Goal: Task Accomplishment & Management: Manage account settings

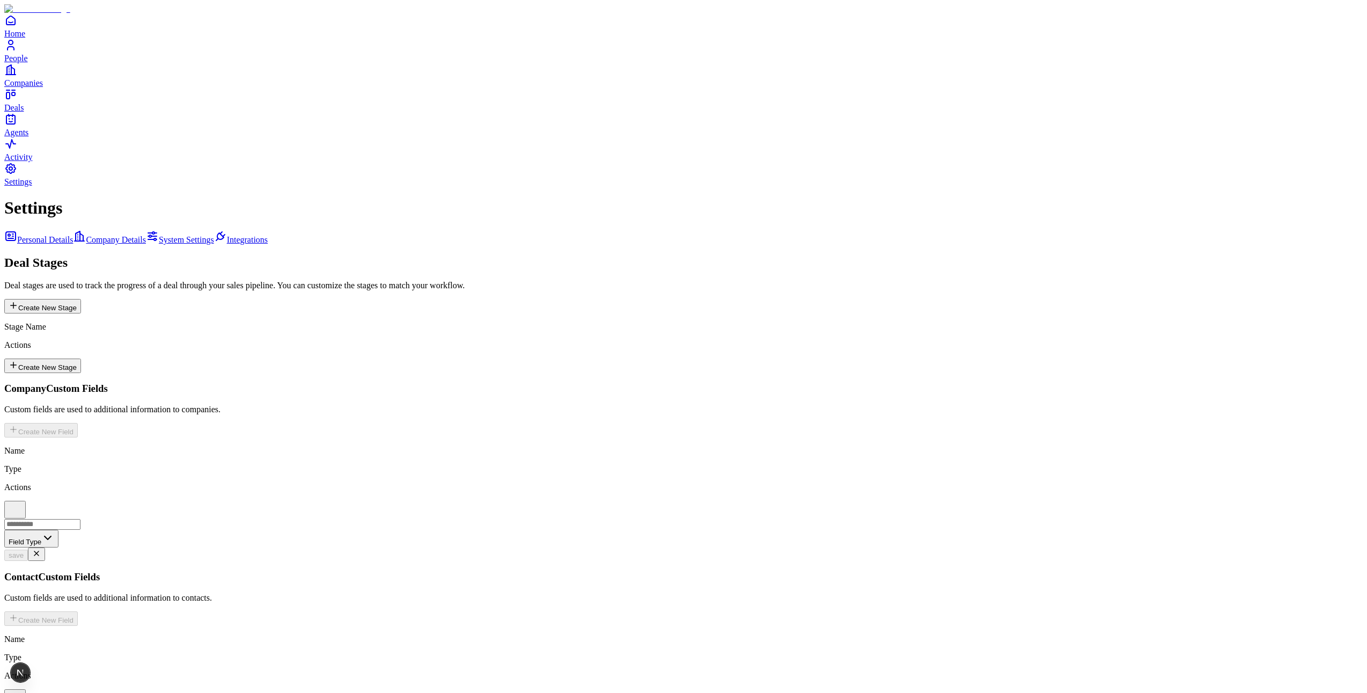
scroll to position [37, 0]
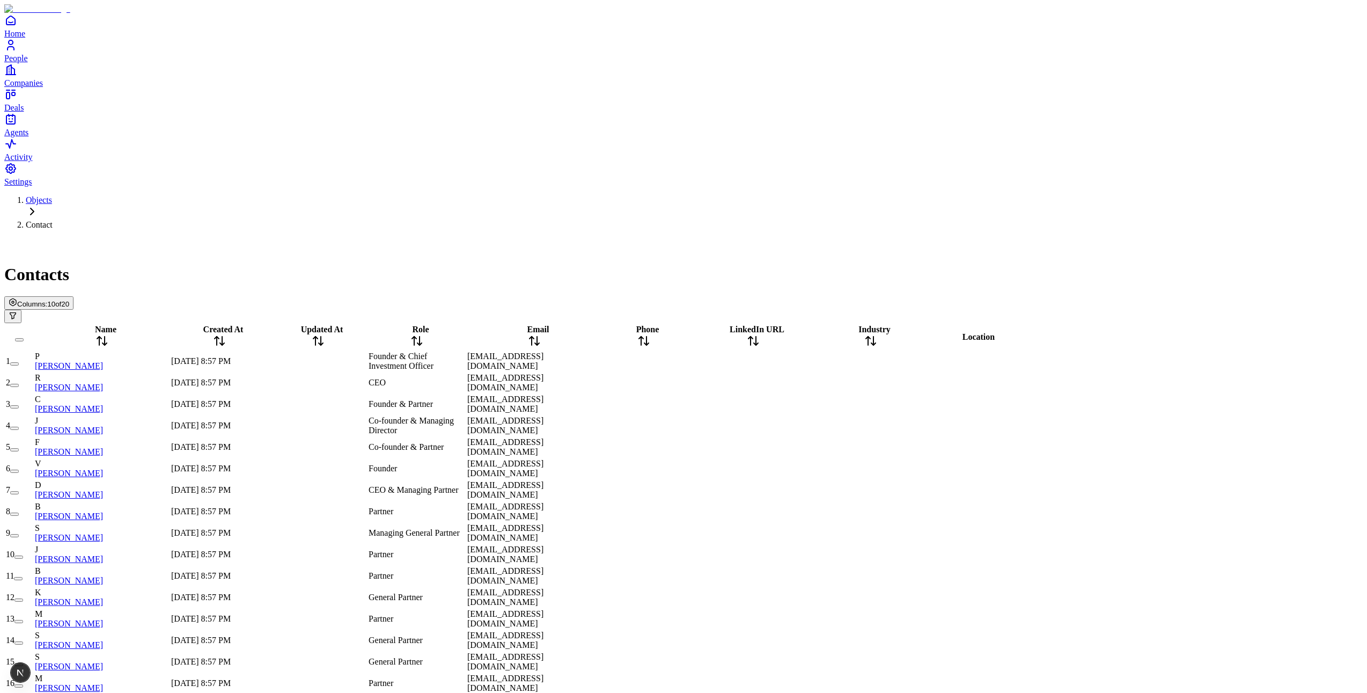
scroll to position [0, 1]
click at [47, 300] on span "Columns:" at bounding box center [32, 304] width 30 height 8
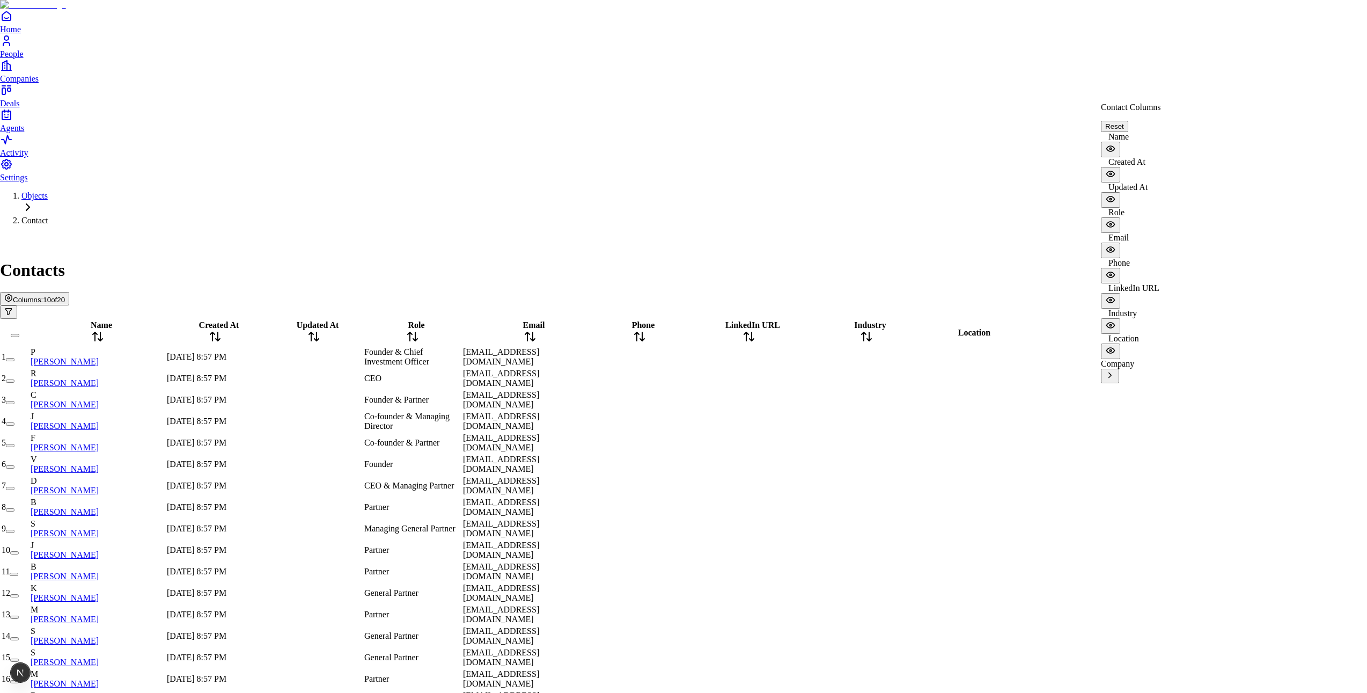
click at [13, 307] on icon "Open natural language filter" at bounding box center [8, 311] width 9 height 9
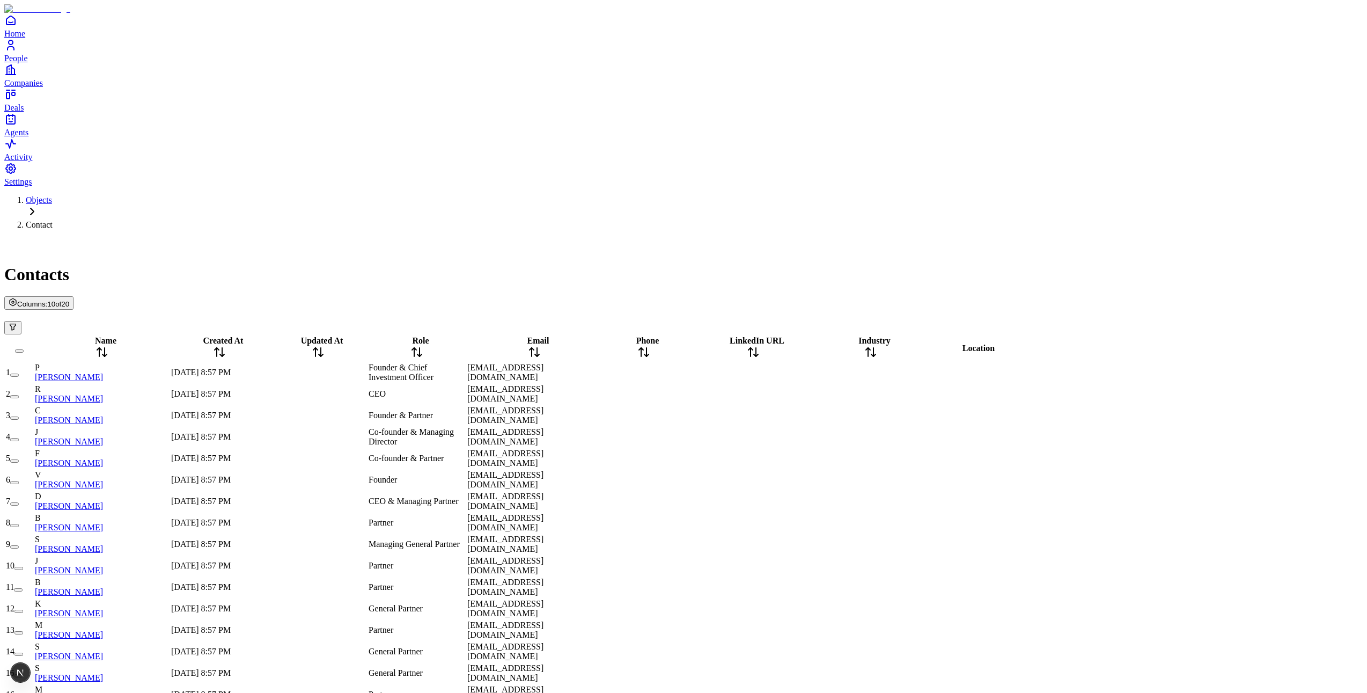
click at [1336, 238] on div "Contacts" at bounding box center [683, 261] width 1358 height 46
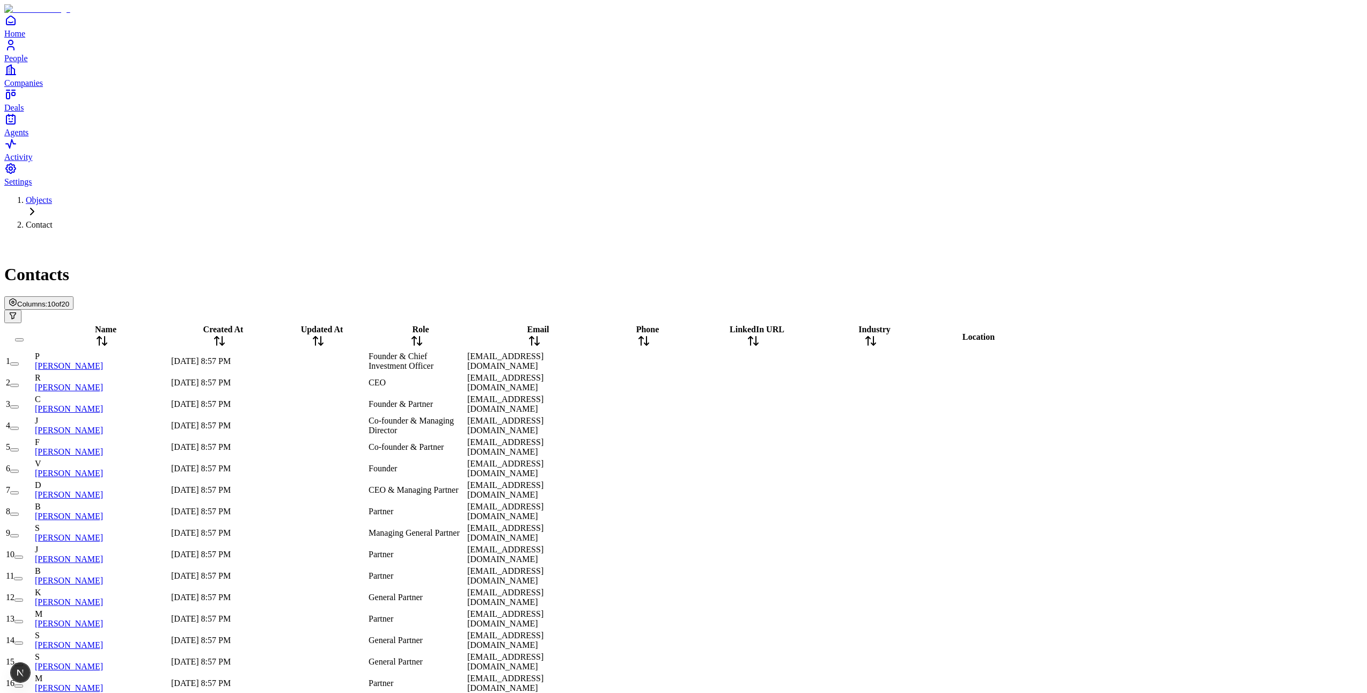
click at [268, 692] on div "[DATE] 8:57 PM" at bounding box center [219, 705] width 97 height 10
click at [41, 310] on button "Filters" at bounding box center [22, 316] width 36 height 13
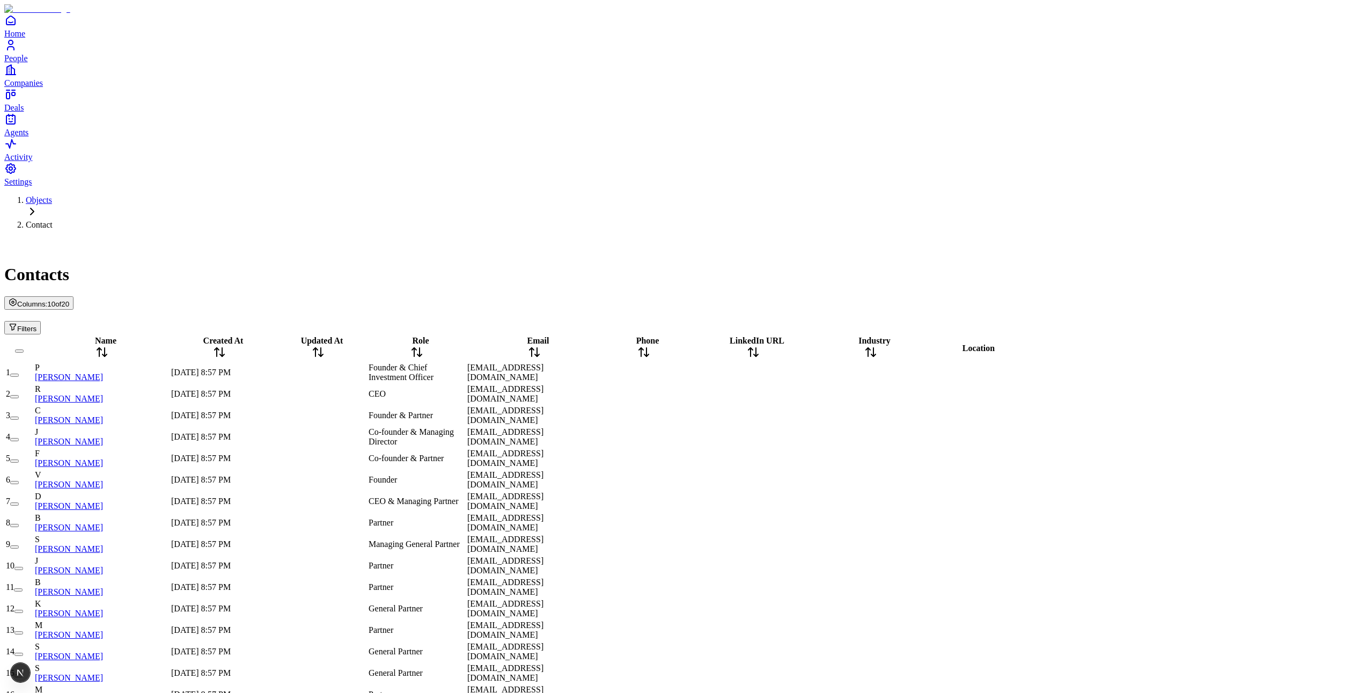
click at [1266, 195] on div "Objects Contact Contacts Columns: 10 of 20 Filters" at bounding box center [683, 264] width 1358 height 139
click at [41, 321] on button "Filters" at bounding box center [22, 327] width 36 height 13
click at [1098, 195] on div "Objects Contact Contacts Columns: 10 of 20 Filters" at bounding box center [683, 264] width 1358 height 139
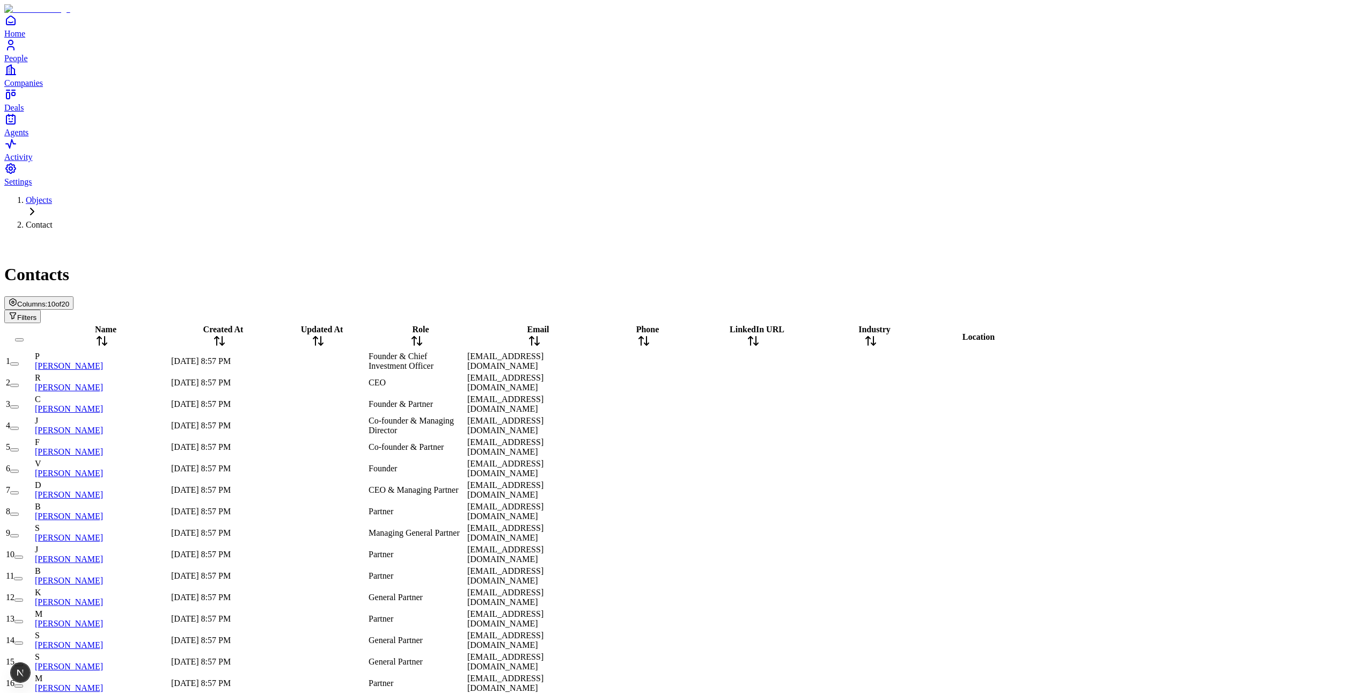
click at [41, 310] on button "Filters" at bounding box center [22, 316] width 36 height 13
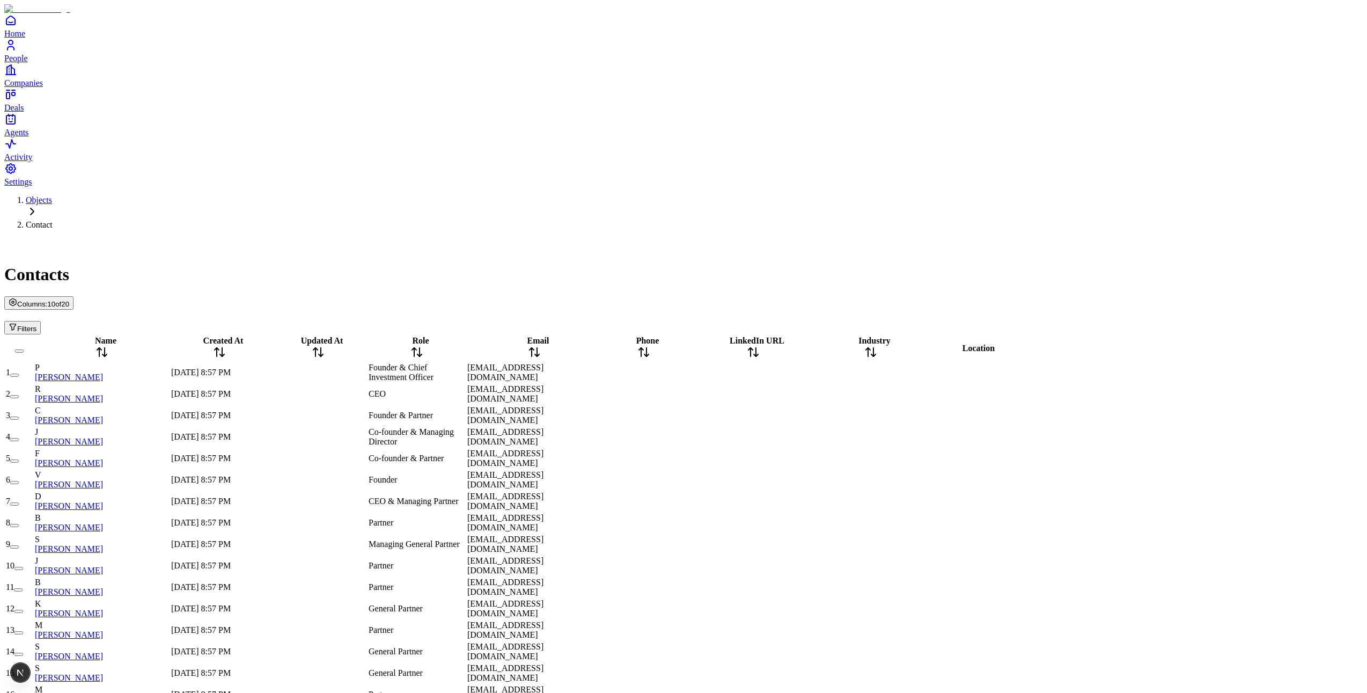
click at [1319, 195] on div "Objects Contact Contacts Columns: 10 of 20 Filters" at bounding box center [683, 264] width 1358 height 139
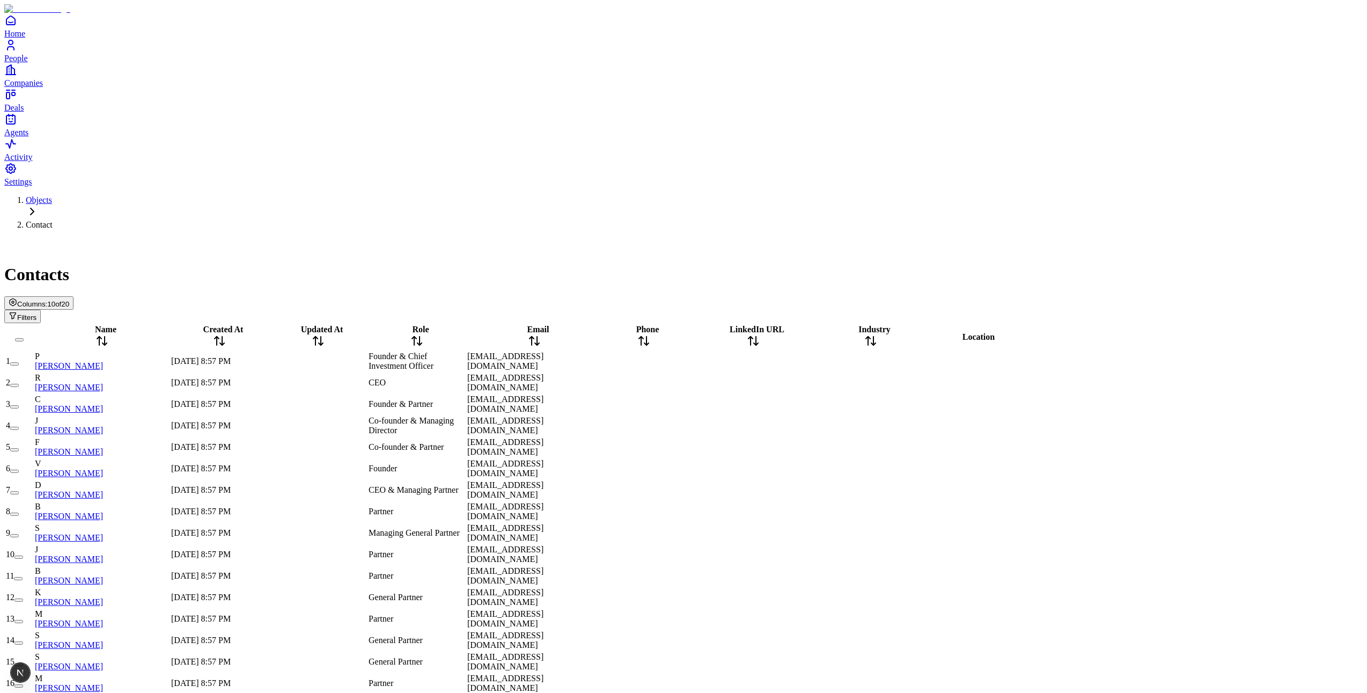
click at [1324, 310] on div "Filters" at bounding box center [683, 316] width 1358 height 13
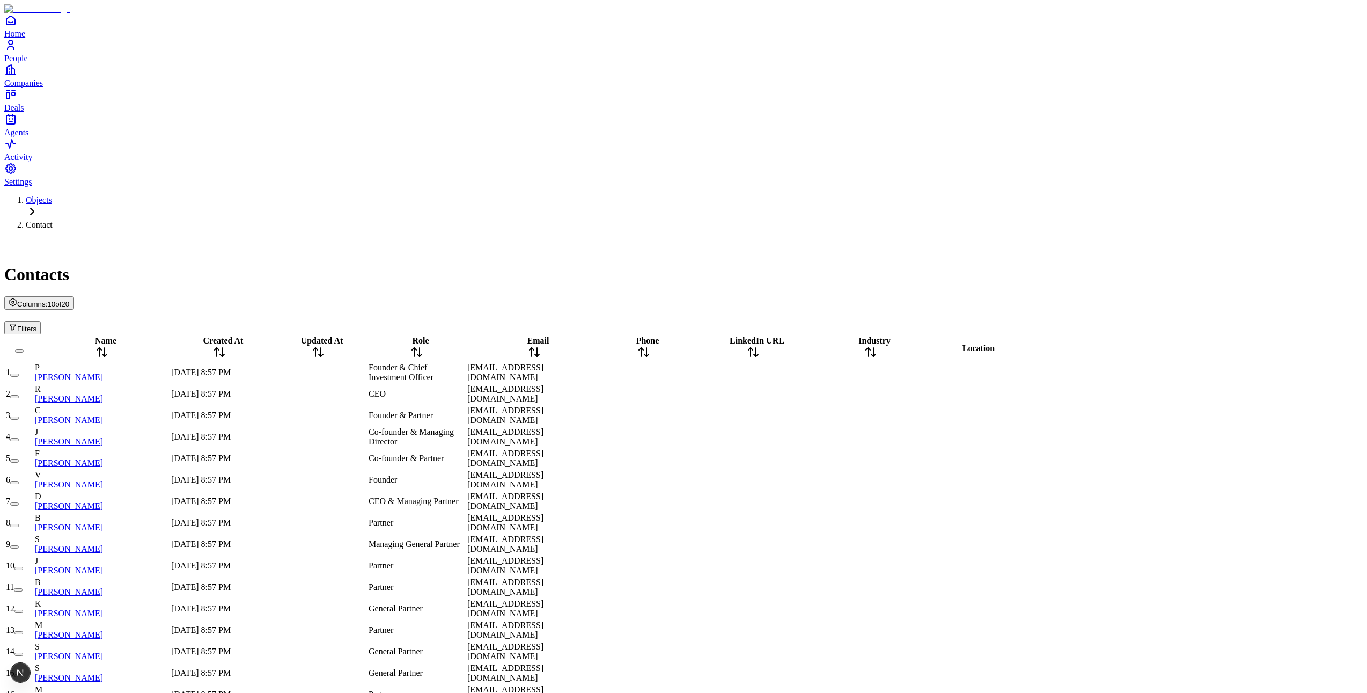
click at [1296, 195] on div "Objects Contact Contacts Columns: 10 of 20 Filters" at bounding box center [683, 264] width 1358 height 139
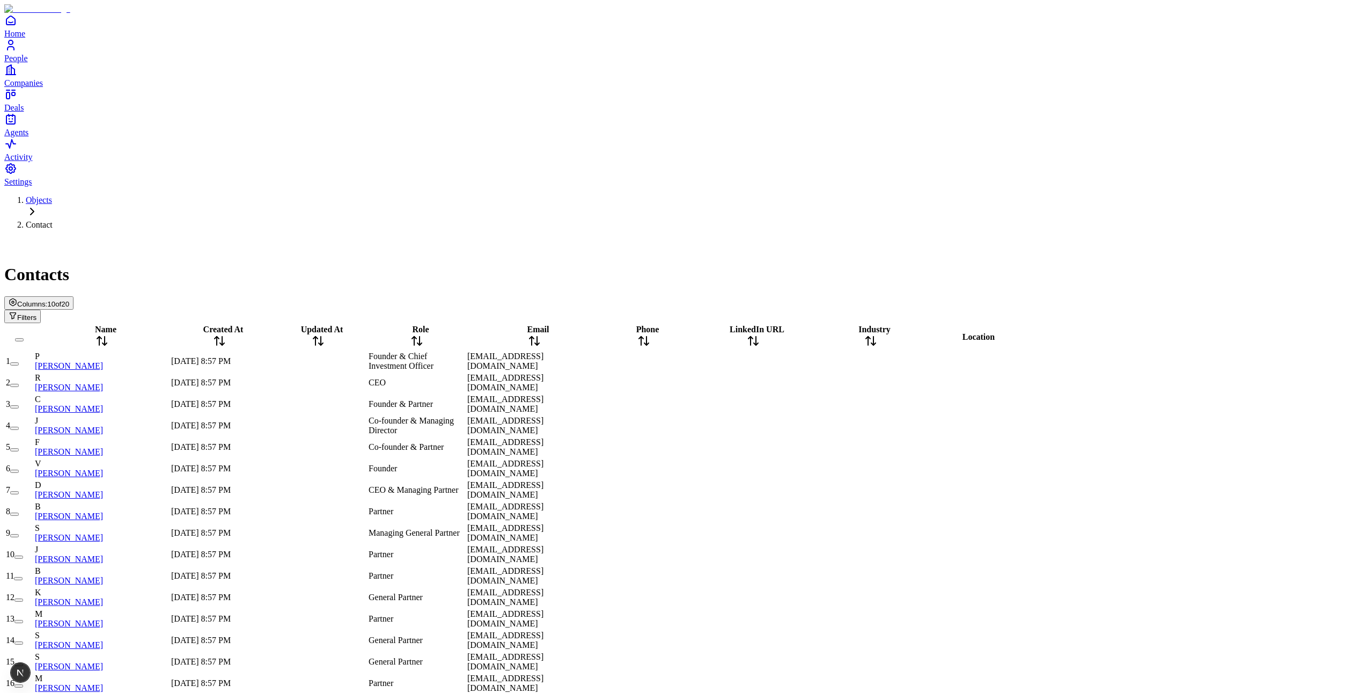
click at [732, 296] on div "Columns: 10 of 20 Filters" at bounding box center [683, 309] width 1358 height 27
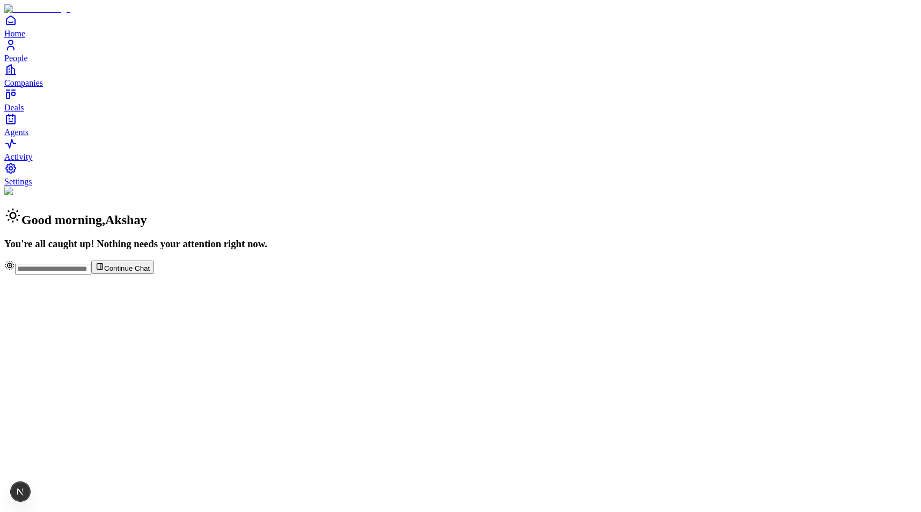
click at [28, 137] on span "Agents" at bounding box center [16, 132] width 24 height 9
click at [34, 137] on link "Agents" at bounding box center [460, 125] width 912 height 24
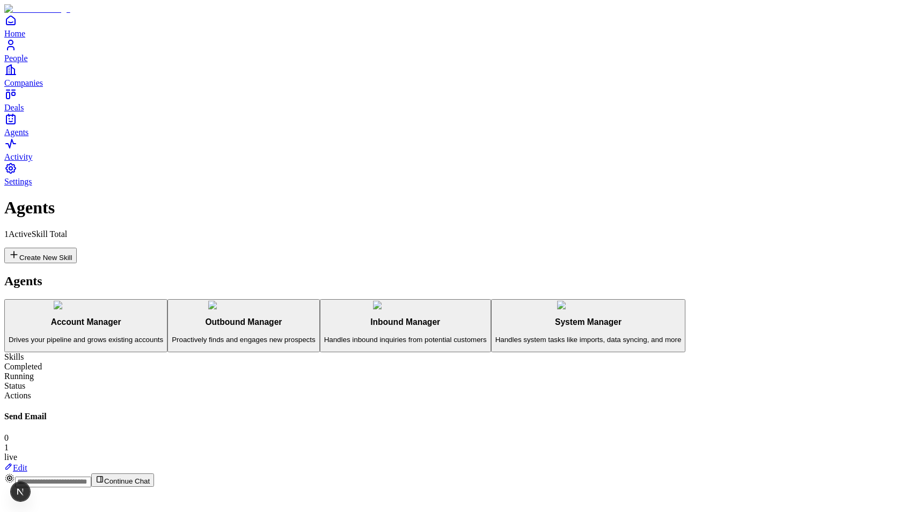
click at [13, 462] on icon at bounding box center [8, 466] width 9 height 9
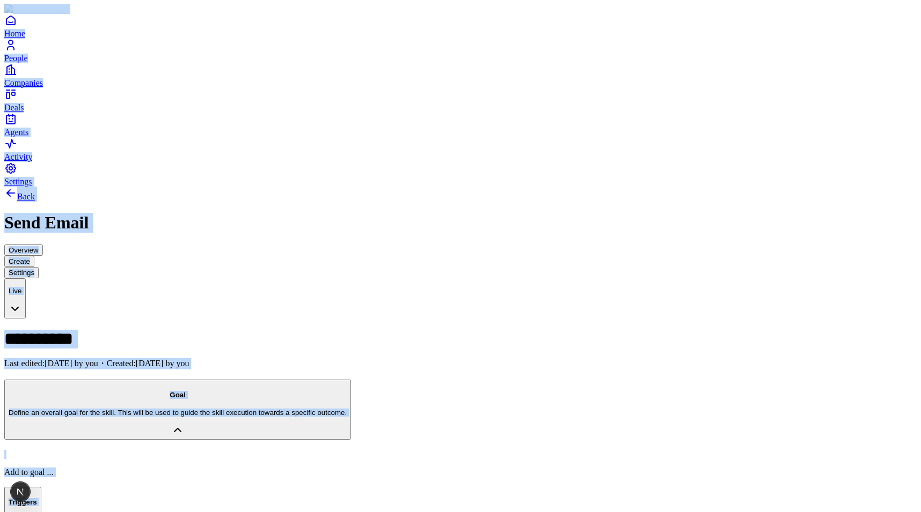
click at [165, 330] on h1 "**********" at bounding box center [268, 338] width 528 height 17
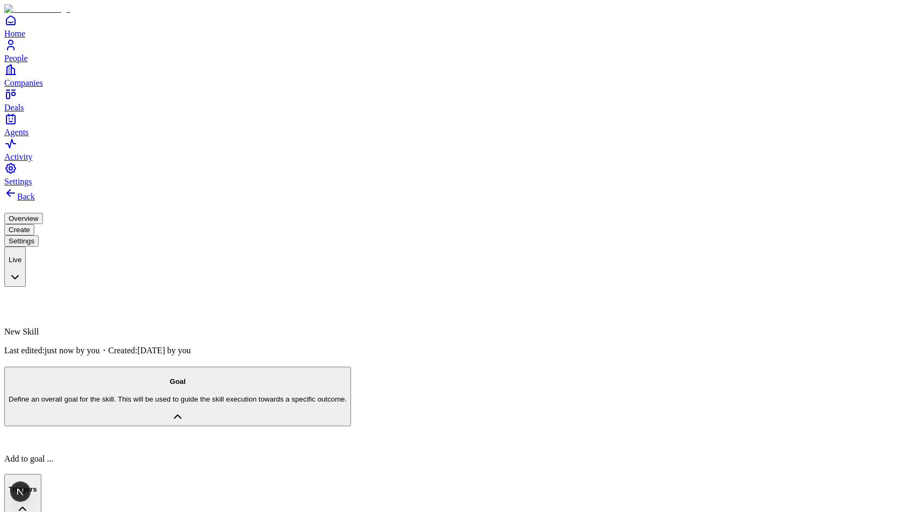
click at [17, 187] on icon at bounding box center [10, 193] width 13 height 13
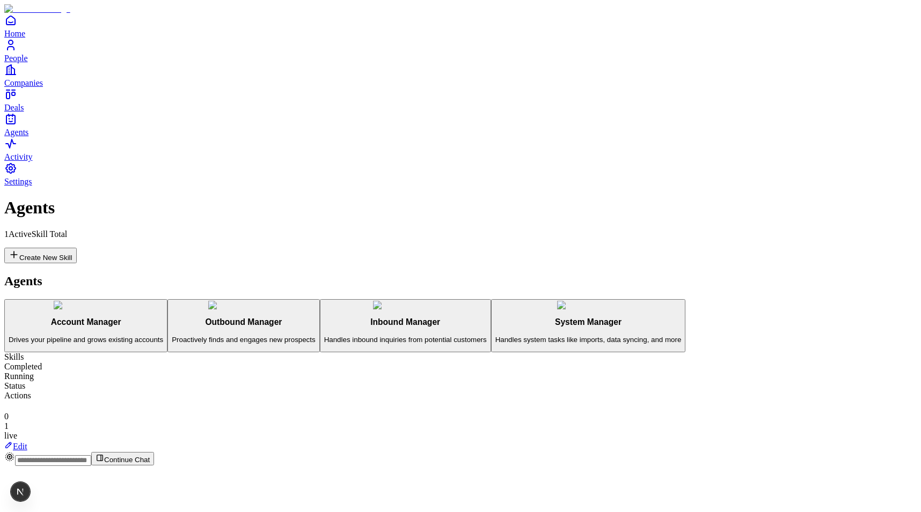
click at [77, 248] on button "Create New Skill" at bounding box center [40, 256] width 72 height 16
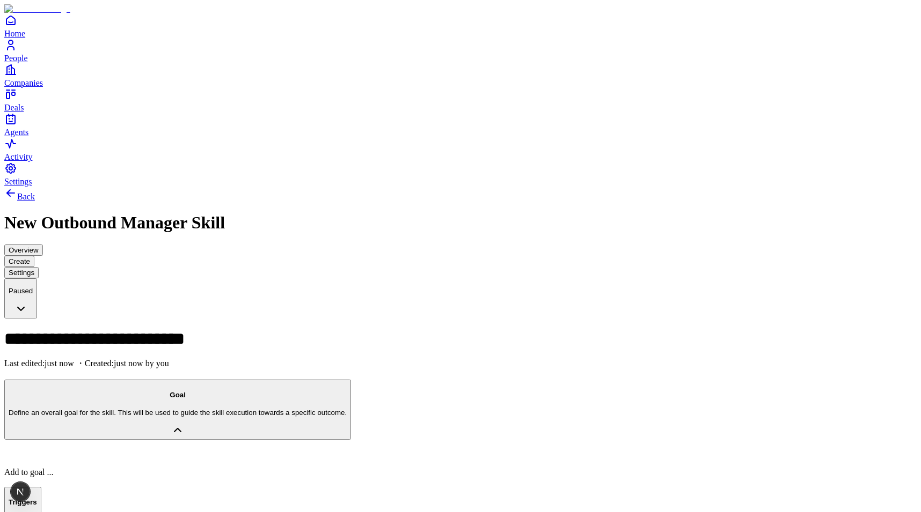
click at [260, 330] on h1 "**********" at bounding box center [268, 338] width 528 height 17
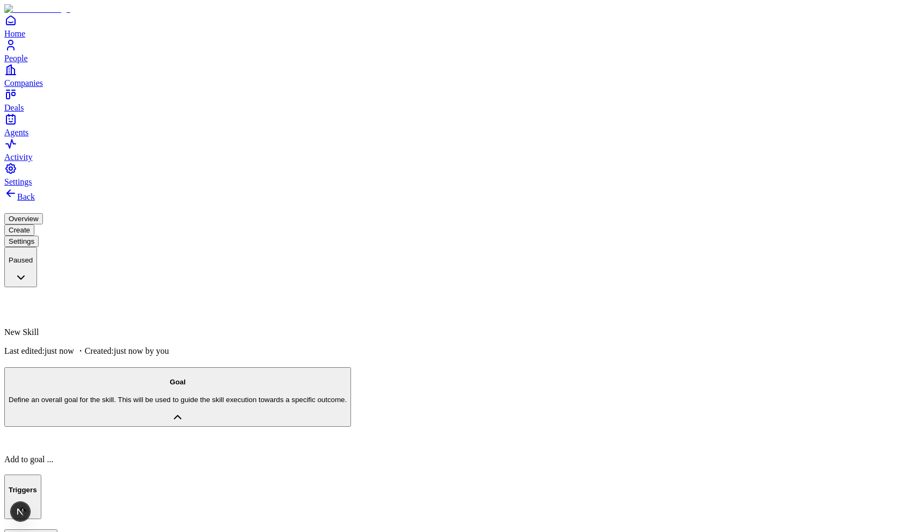
click at [110, 299] on h1 at bounding box center [268, 307] width 528 height 17
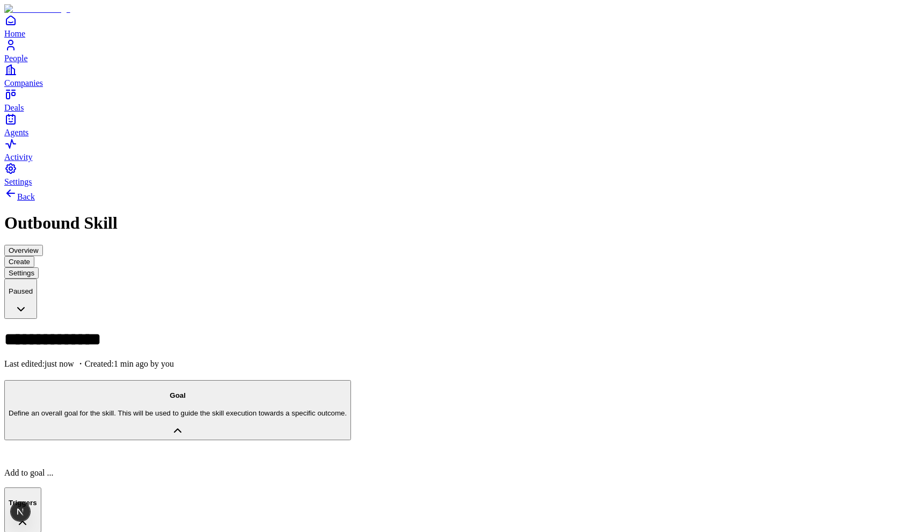
click at [192, 409] on p "Define an overall goal for the skill. This will be used to guide the skill exec…" at bounding box center [178, 413] width 338 height 8
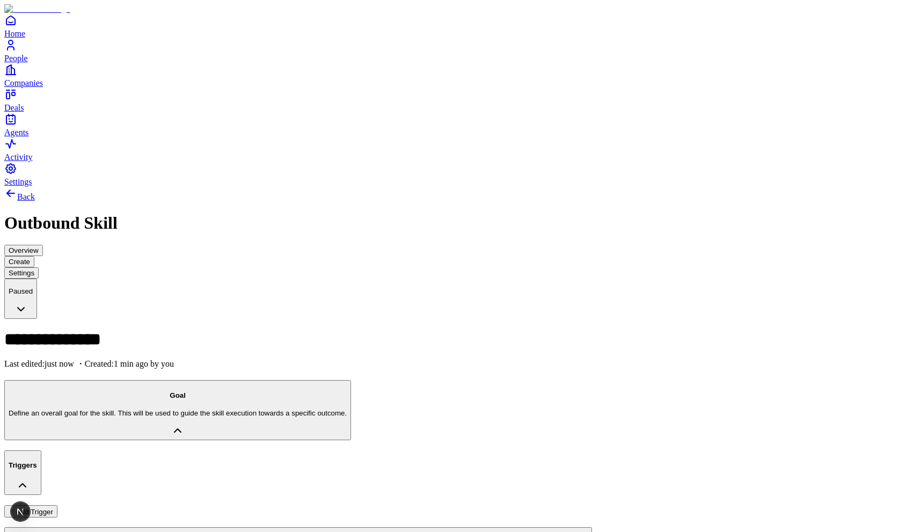
click at [192, 409] on p "Define an overall goal for the skill. This will be used to guide the skill exec…" at bounding box center [178, 413] width 338 height 8
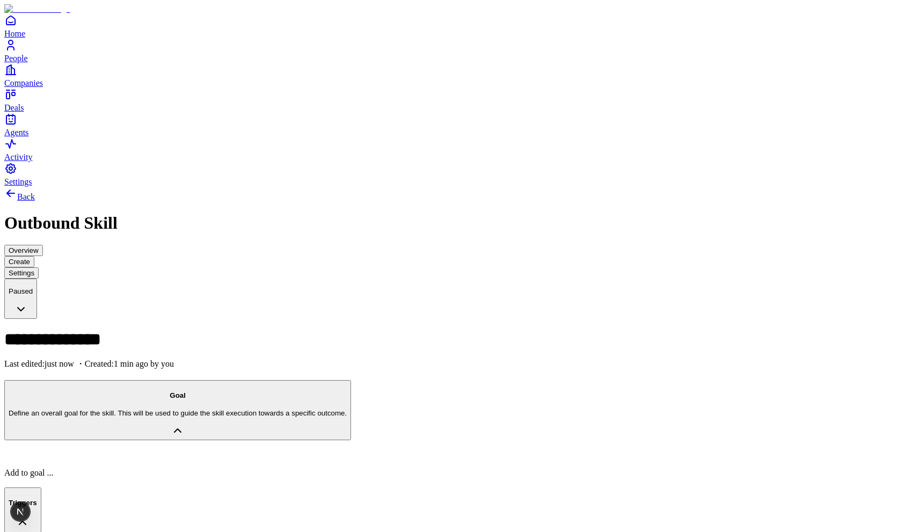
click at [141, 330] on h1 "**********" at bounding box center [268, 338] width 528 height 17
click at [138, 450] on div at bounding box center [460, 454] width 912 height 9
click at [139, 358] on p "Last edited: just now ・Created: 1 min ago by you" at bounding box center [460, 363] width 912 height 11
click at [137, 330] on h1 "**********" at bounding box center [268, 338] width 528 height 17
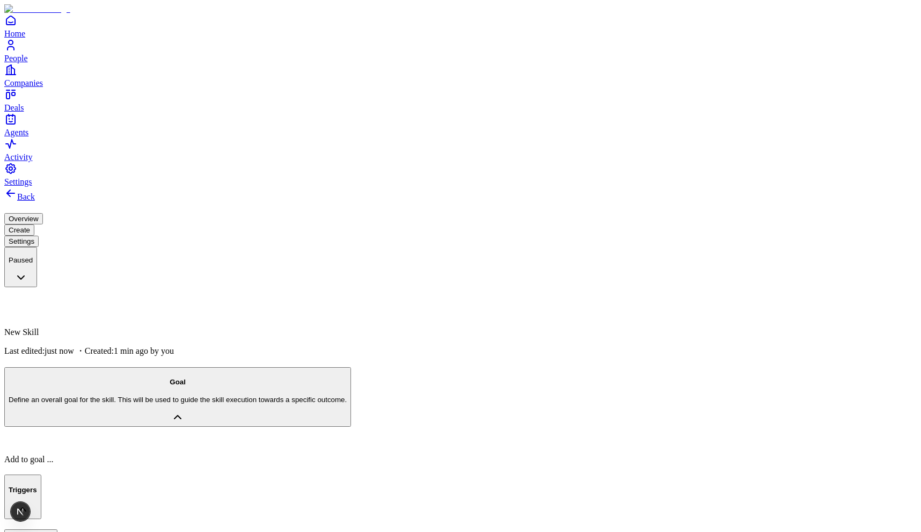
click at [139, 299] on h1 at bounding box center [268, 307] width 528 height 17
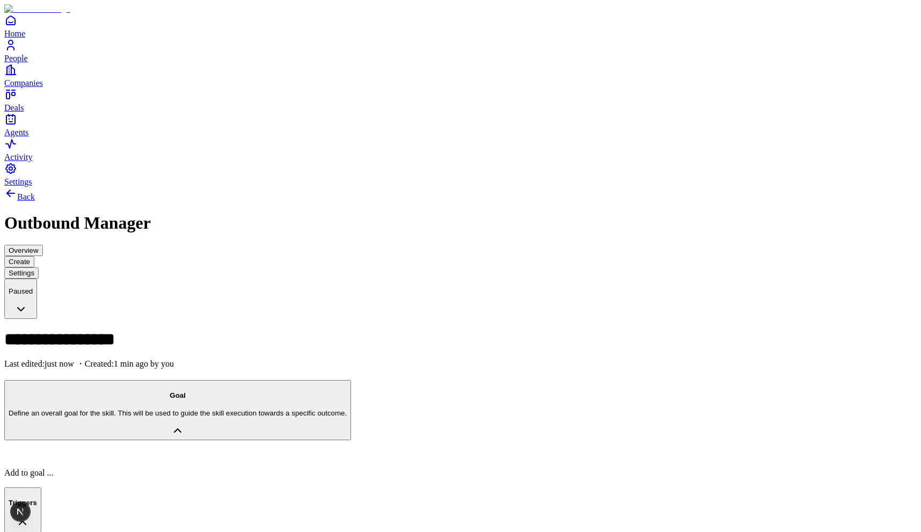
click at [167, 330] on h1 "**********" at bounding box center [268, 338] width 528 height 17
click at [137, 450] on p at bounding box center [460, 454] width 912 height 9
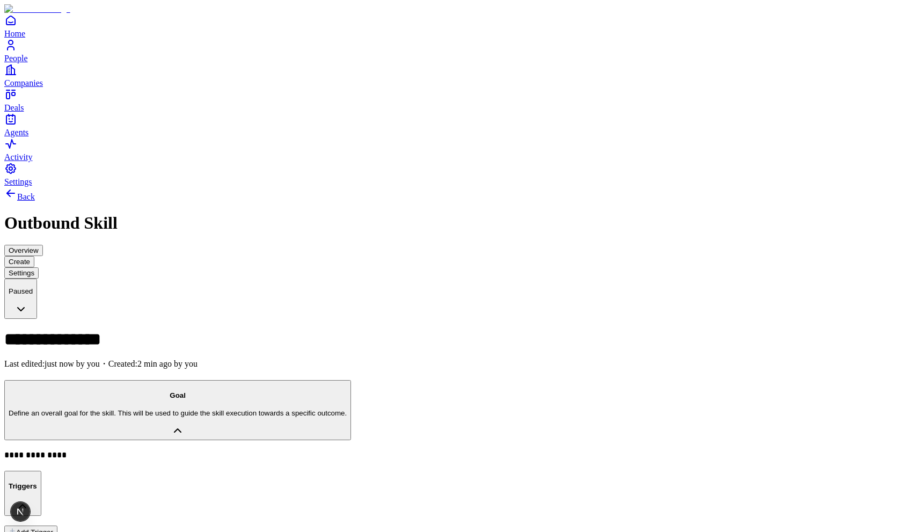
click at [57, 525] on button "Add Trigger" at bounding box center [30, 531] width 53 height 12
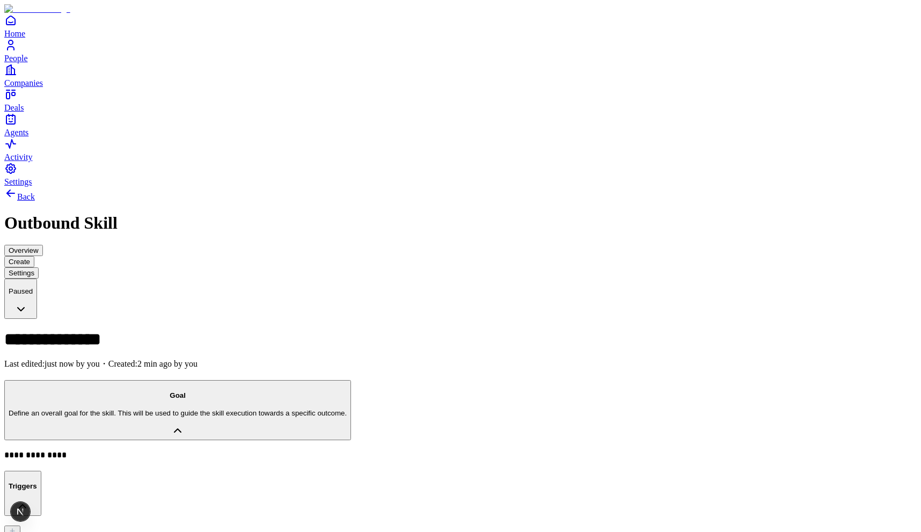
click at [405, 450] on p "**********" at bounding box center [268, 455] width 528 height 11
click at [225, 450] on p "**********" at bounding box center [268, 455] width 528 height 11
click at [150, 450] on div "**********" at bounding box center [460, 455] width 912 height 11
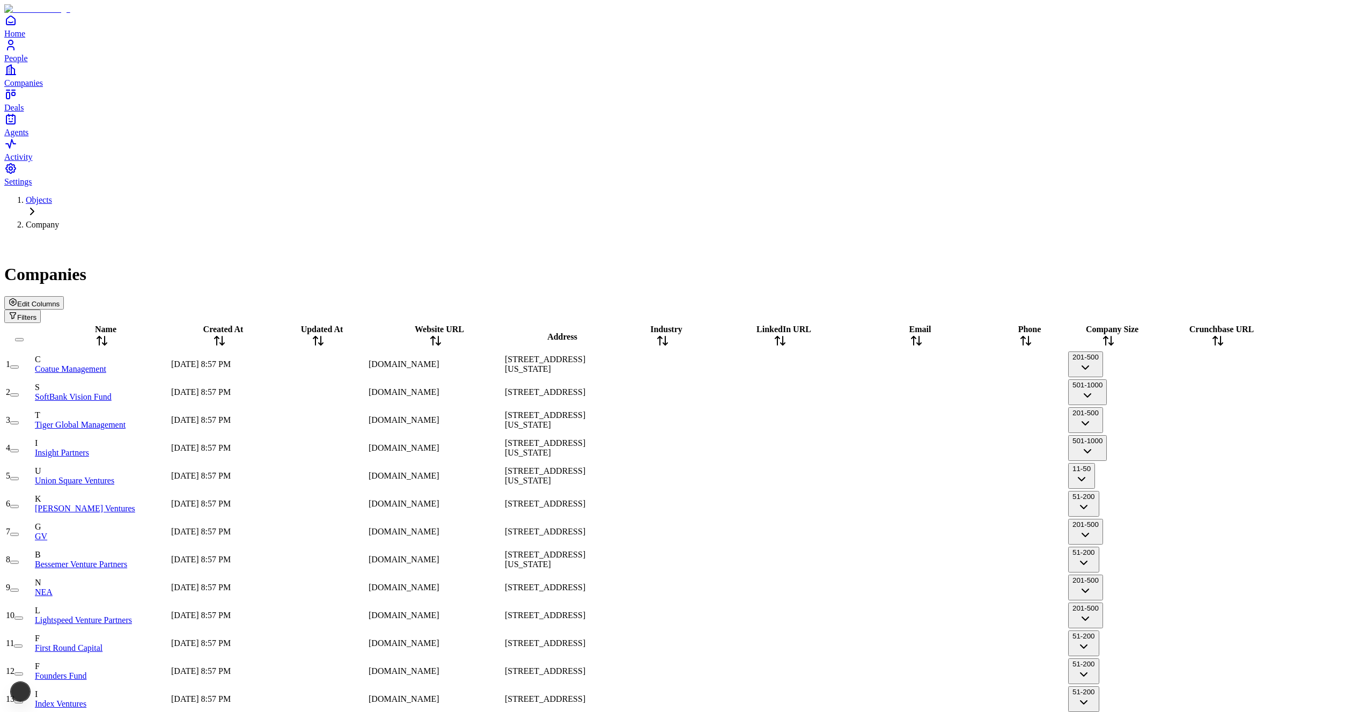
scroll to position [0, 1]
click at [60, 300] on span "Edit Columns" at bounding box center [38, 304] width 42 height 8
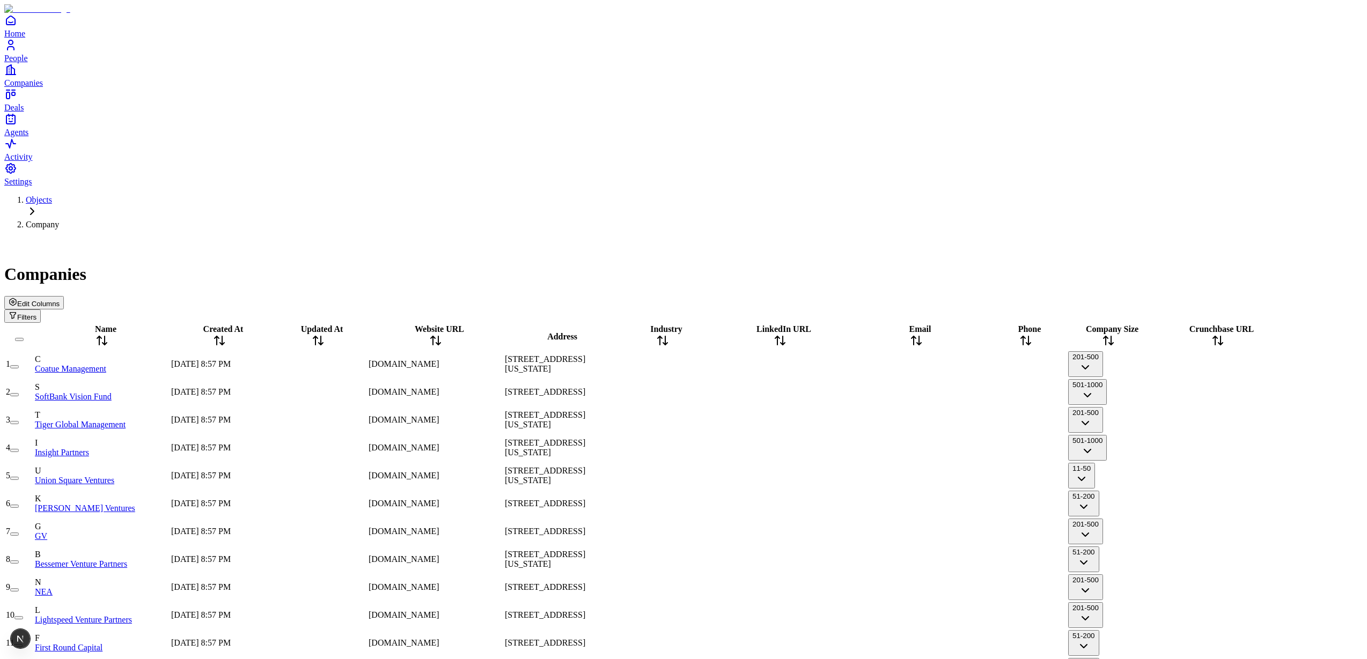
drag, startPoint x: 1347, startPoint y: 114, endPoint x: 1328, endPoint y: 116, distance: 18.9
click at [1285, 325] on div "Crunchbase URL" at bounding box center [1218, 337] width 134 height 25
drag, startPoint x: 1052, startPoint y: 122, endPoint x: 1029, endPoint y: 120, distance: 23.1
click at [983, 325] on div "Email" at bounding box center [916, 337] width 134 height 25
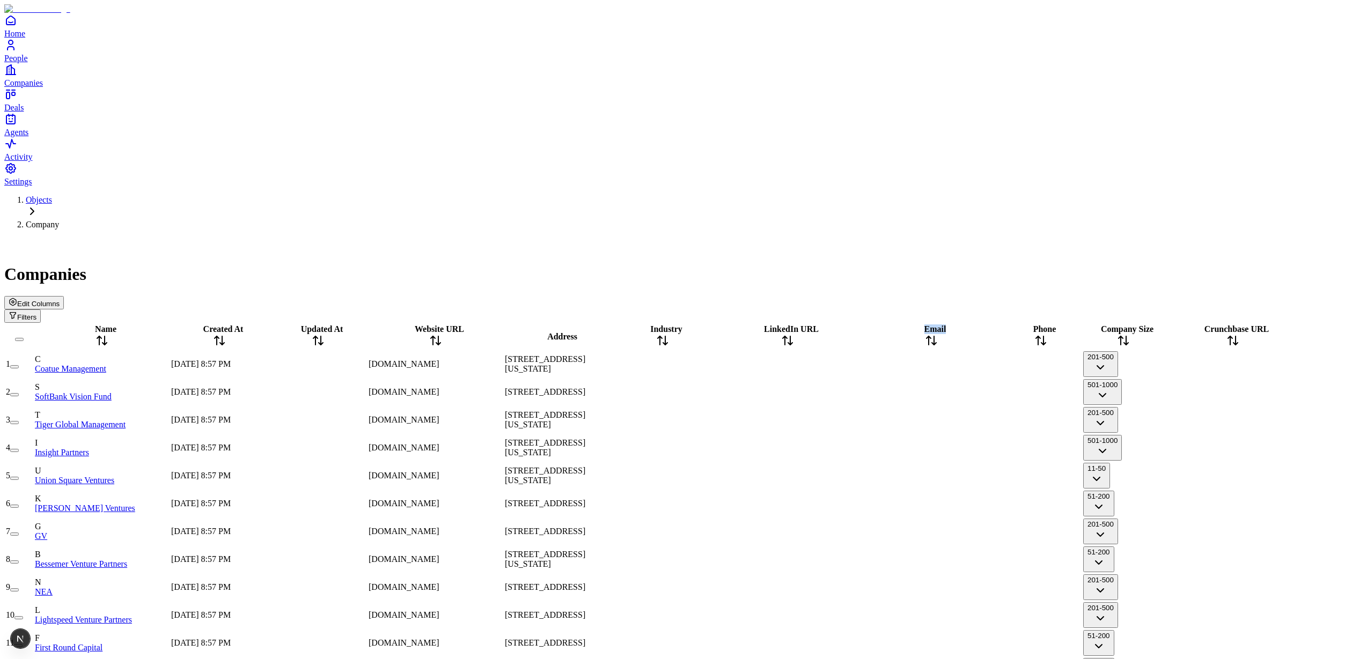
drag, startPoint x: 931, startPoint y: 114, endPoint x: 829, endPoint y: 265, distance: 182.1
click at [946, 324] on tr "Name Created At Updated At Website URL Address Industry LinkedIn URL Email Phon…" at bounding box center [652, 337] width 1295 height 26
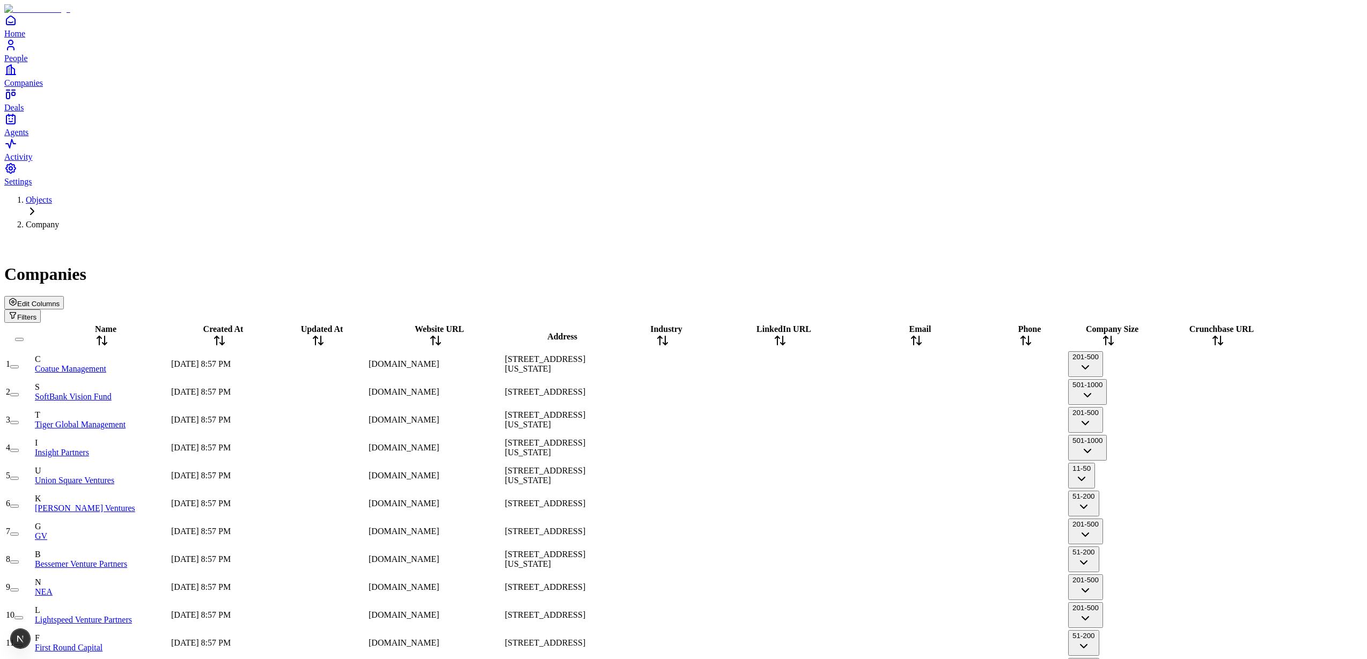
drag, startPoint x: 932, startPoint y: 122, endPoint x: 905, endPoint y: 119, distance: 27.5
click at [847, 325] on div "LinkedIn URL" at bounding box center [780, 337] width 134 height 25
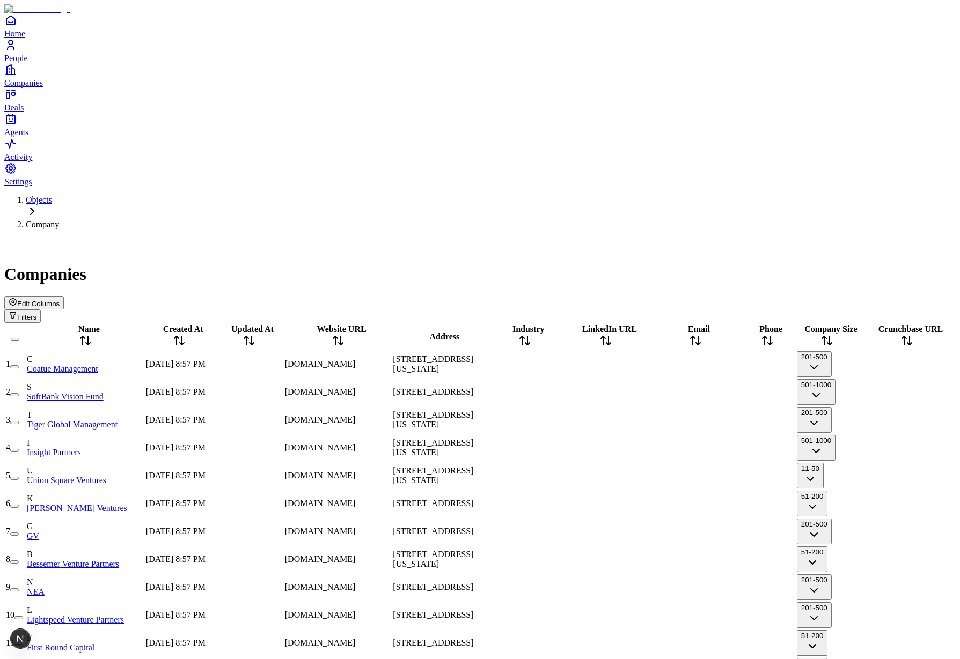
click at [715, 238] on div "Companies Edit Columns Filters" at bounding box center [479, 280] width 951 height 85
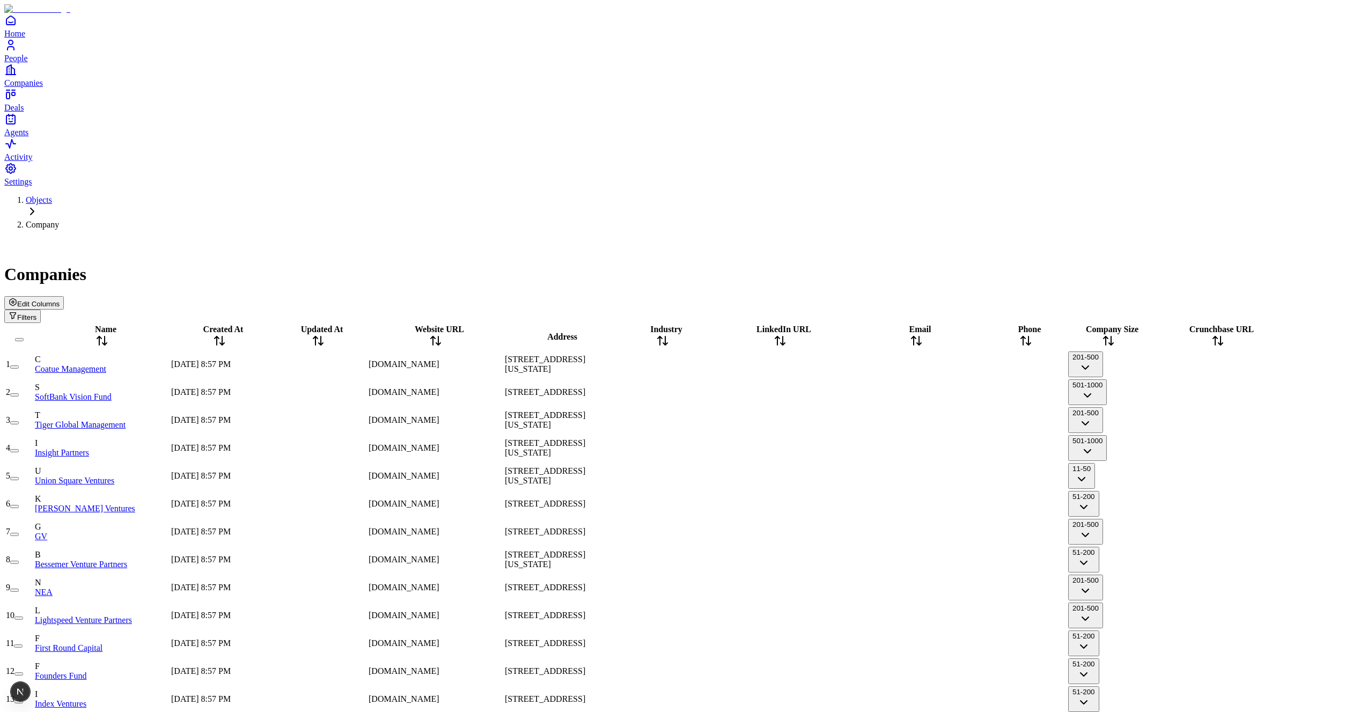
click at [325, 195] on div "Objects Company Companies Edit Columns Filters" at bounding box center [683, 259] width 1358 height 128
click at [1253, 296] on div "Edit Columns Filters" at bounding box center [683, 309] width 1358 height 27
click at [60, 300] on span "Edit Columns" at bounding box center [38, 304] width 42 height 8
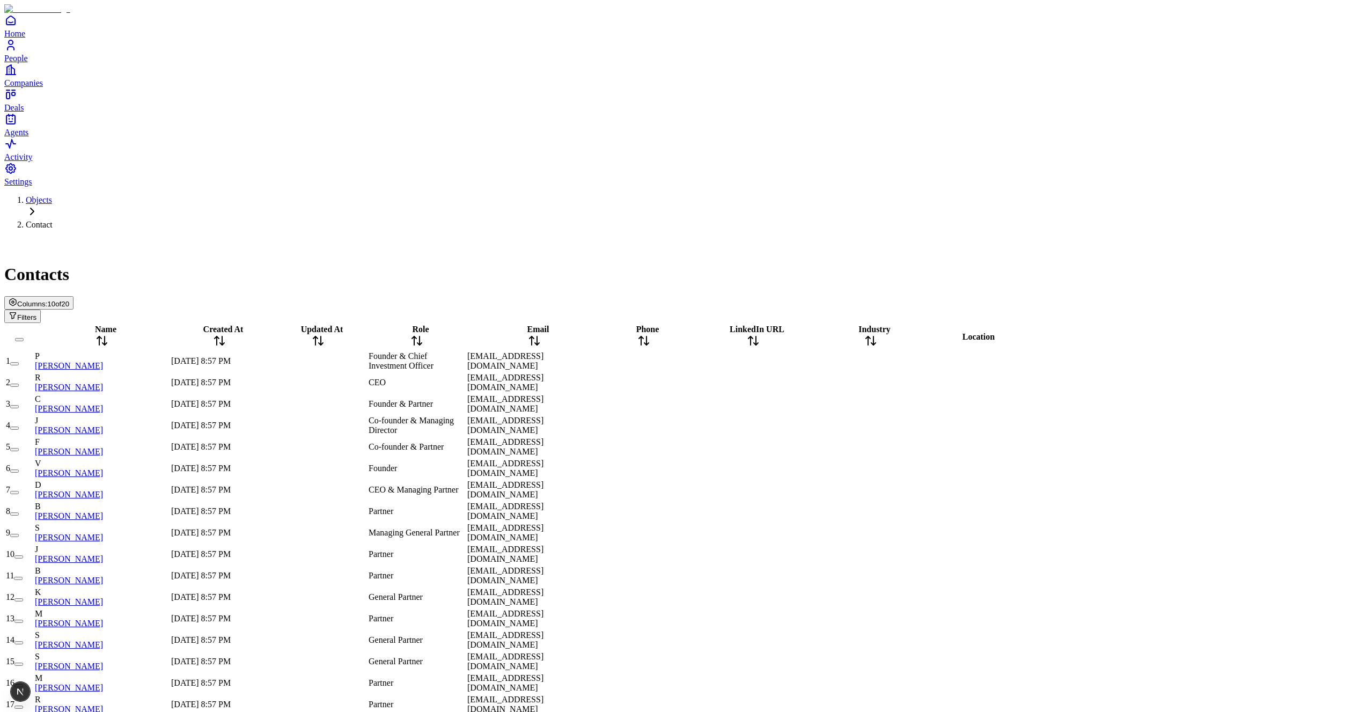
click at [73, 296] on button "Columns: 10 of 20" at bounding box center [38, 302] width 69 height 13
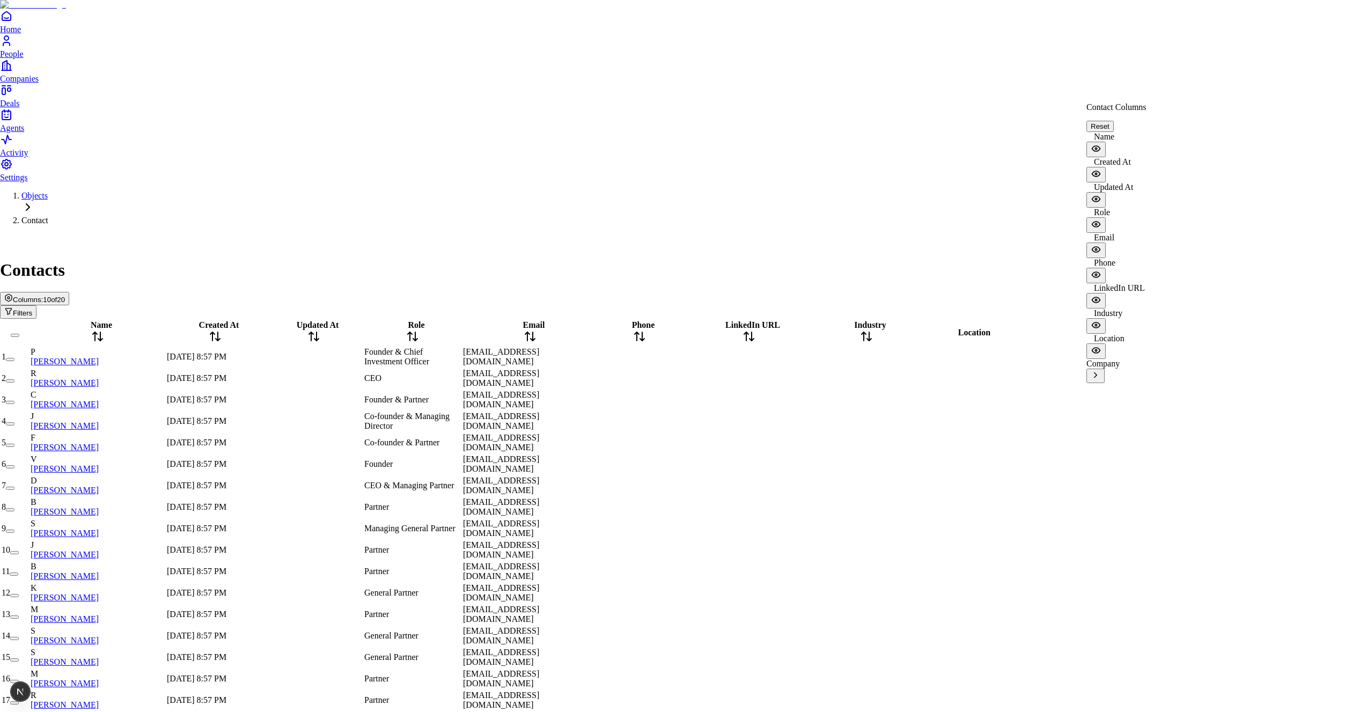
scroll to position [117, 0]
click at [1138, 359] on div "Company" at bounding box center [1116, 371] width 60 height 24
click at [1100, 370] on icon "View Company columns" at bounding box center [1096, 375] width 10 height 10
click at [1100, 103] on div "Company Columns" at bounding box center [1120, 110] width 68 height 32
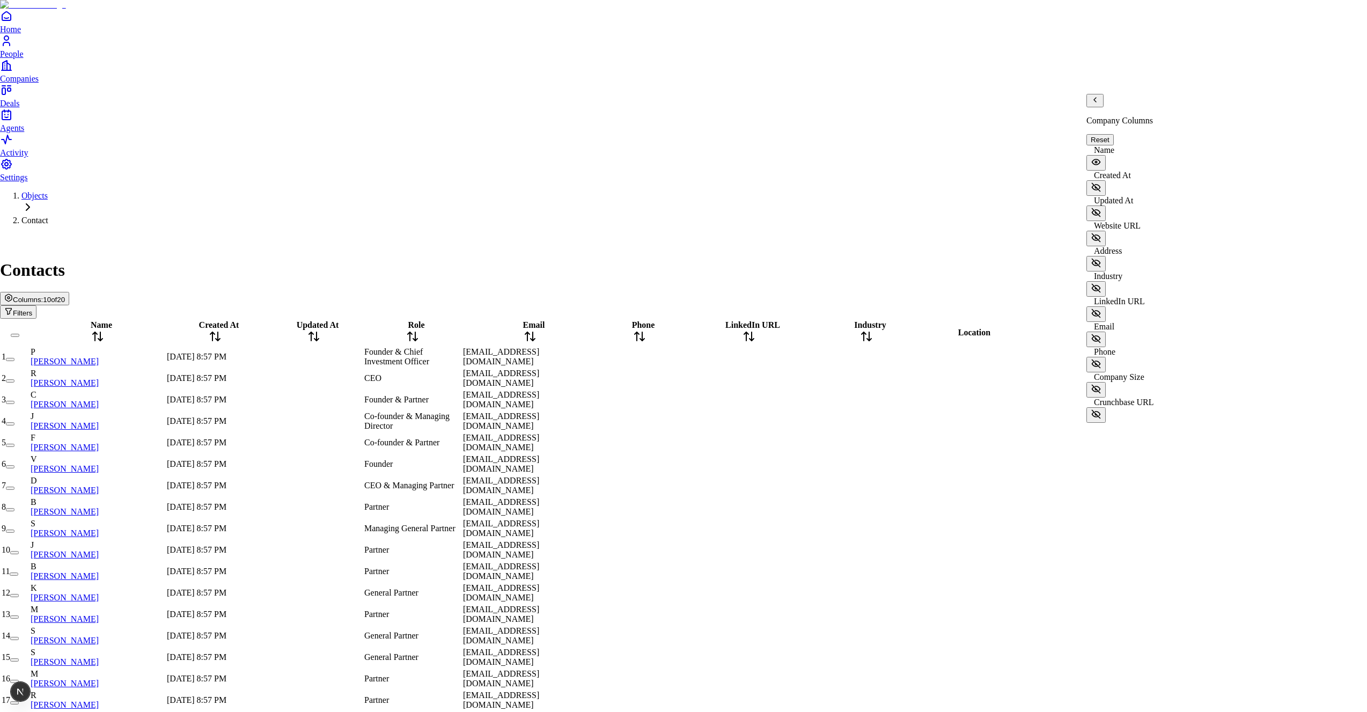
click at [1096, 102] on icon "Back" at bounding box center [1095, 100] width 2 height 4
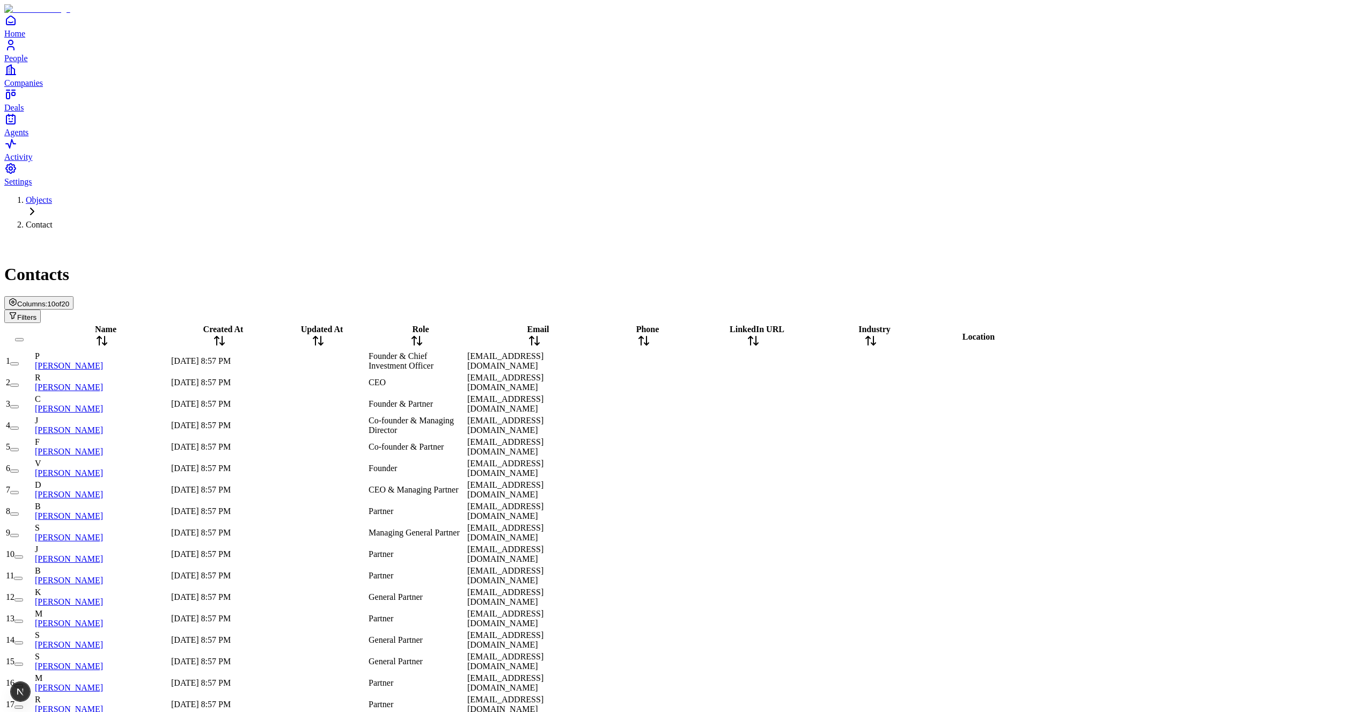
click at [69, 300] on span "10 of 20" at bounding box center [58, 304] width 22 height 8
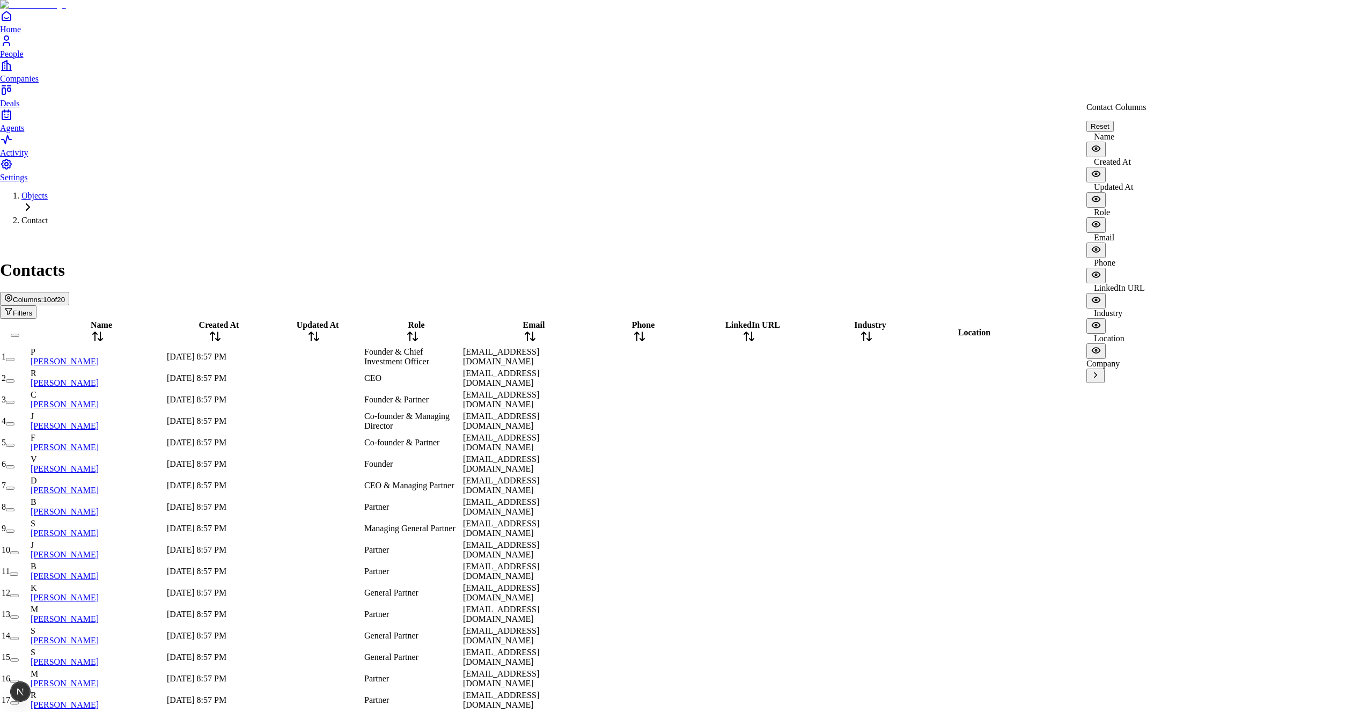
scroll to position [117, 0]
click at [1097, 373] on icon "View Company columns" at bounding box center [1095, 375] width 3 height 5
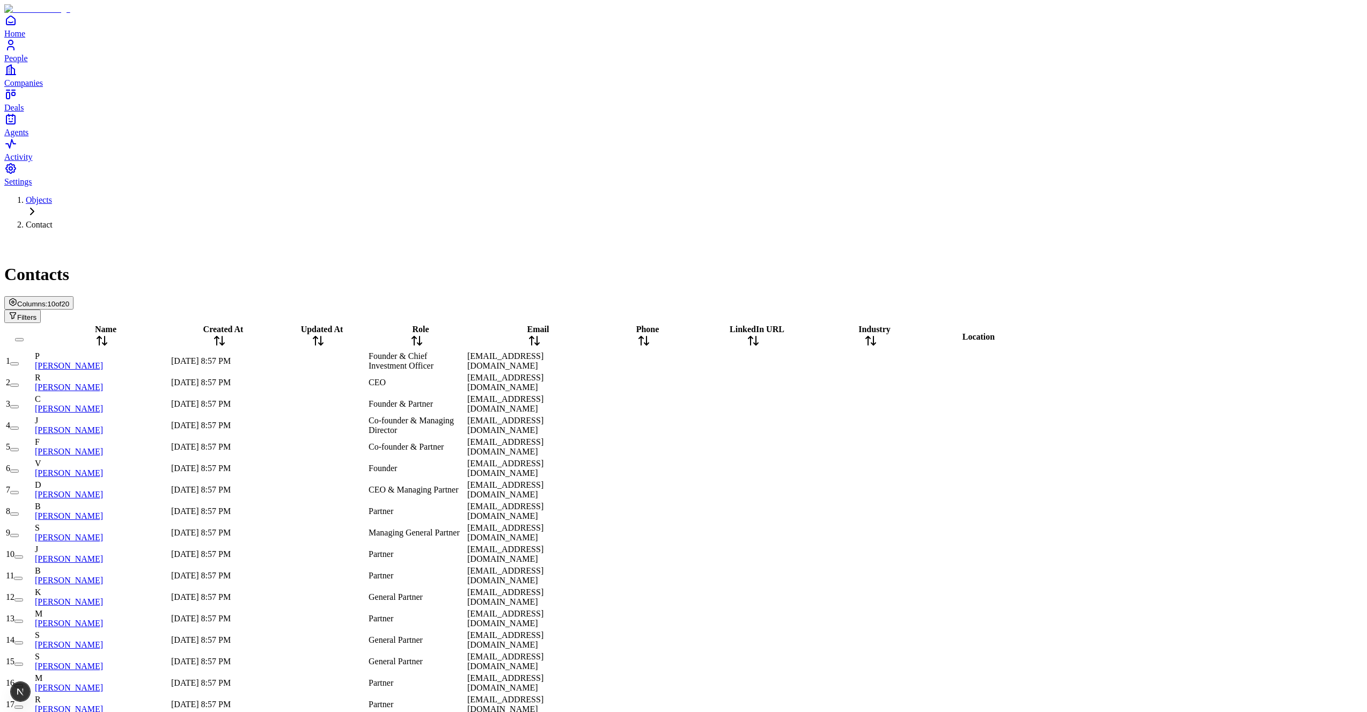
click at [226, 238] on div "Contacts" at bounding box center [683, 261] width 1358 height 46
click at [69, 300] on span "10 of 20" at bounding box center [58, 304] width 22 height 8
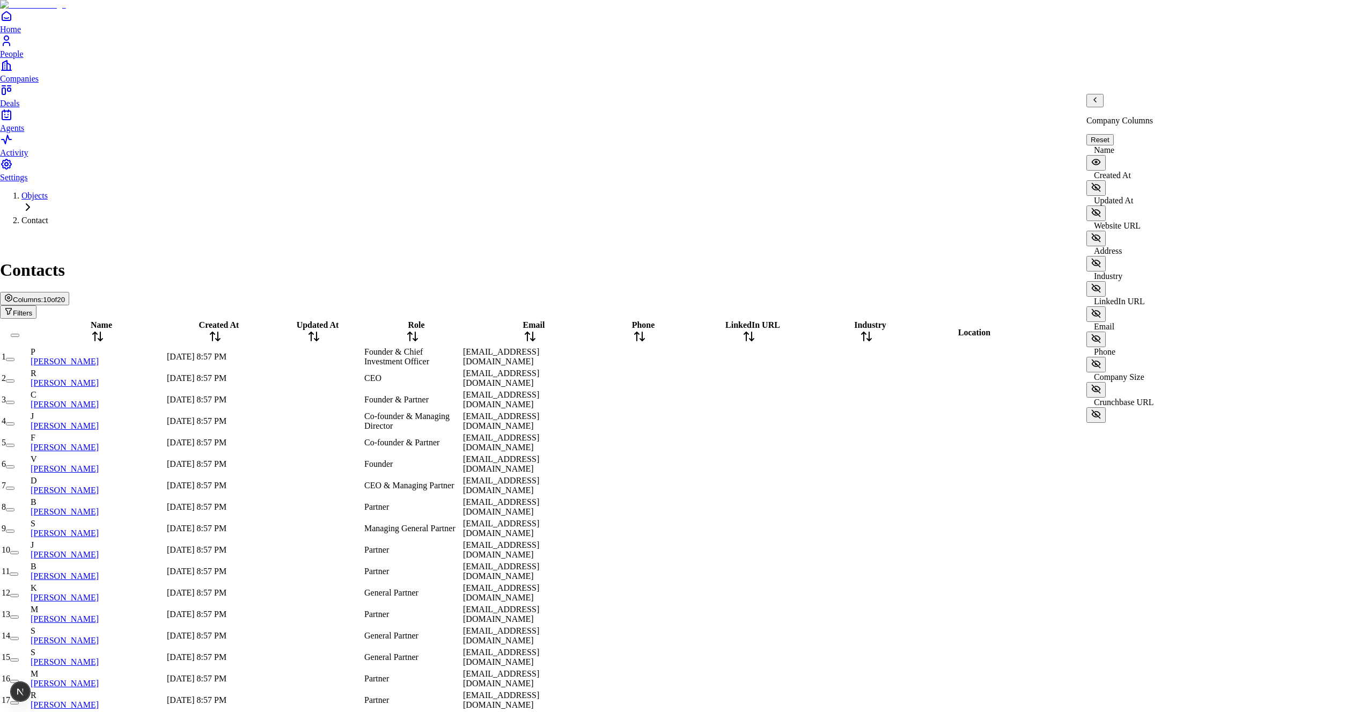
click at [1104, 109] on div "Company Columns" at bounding box center [1120, 110] width 68 height 32
drag, startPoint x: 1101, startPoint y: 108, endPoint x: 1123, endPoint y: 121, distance: 25.5
click at [1099, 104] on icon "Back" at bounding box center [1095, 99] width 9 height 9
click at [1100, 370] on icon "View Company columns" at bounding box center [1096, 375] width 10 height 10
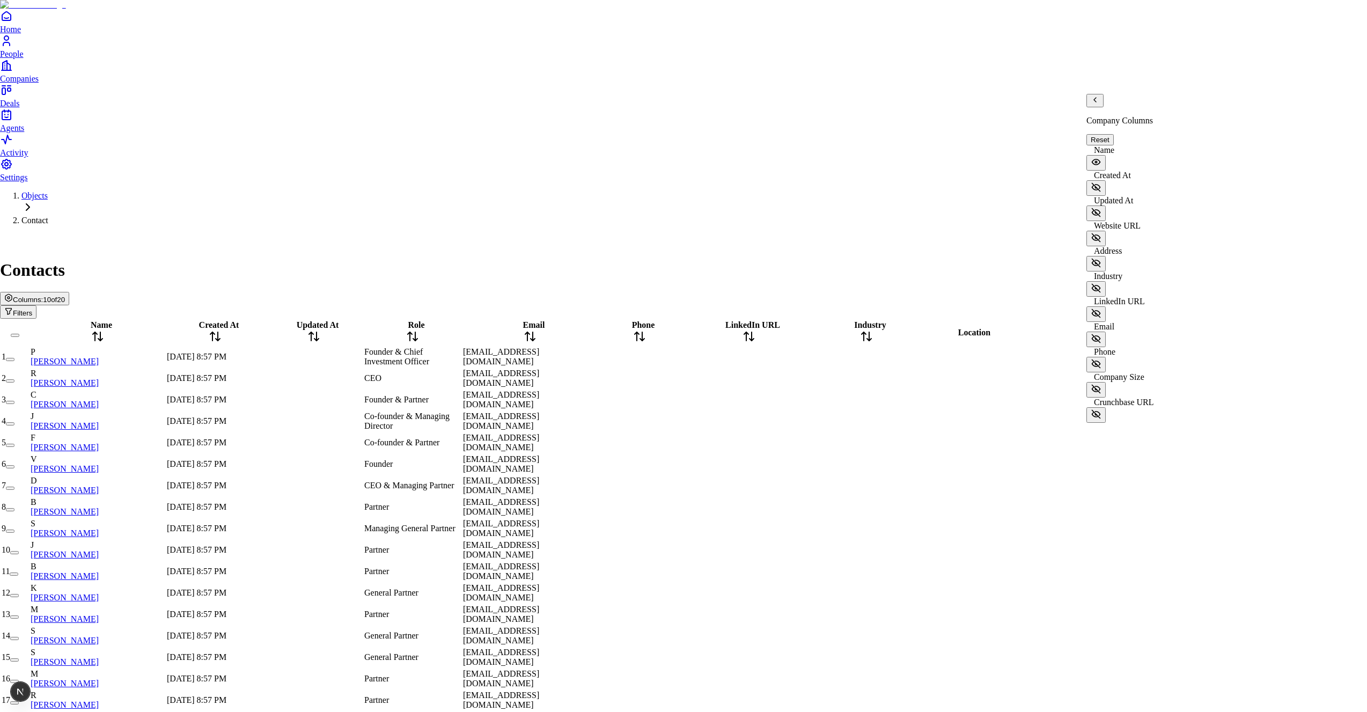
click at [1099, 104] on icon "Back" at bounding box center [1095, 99] width 9 height 9
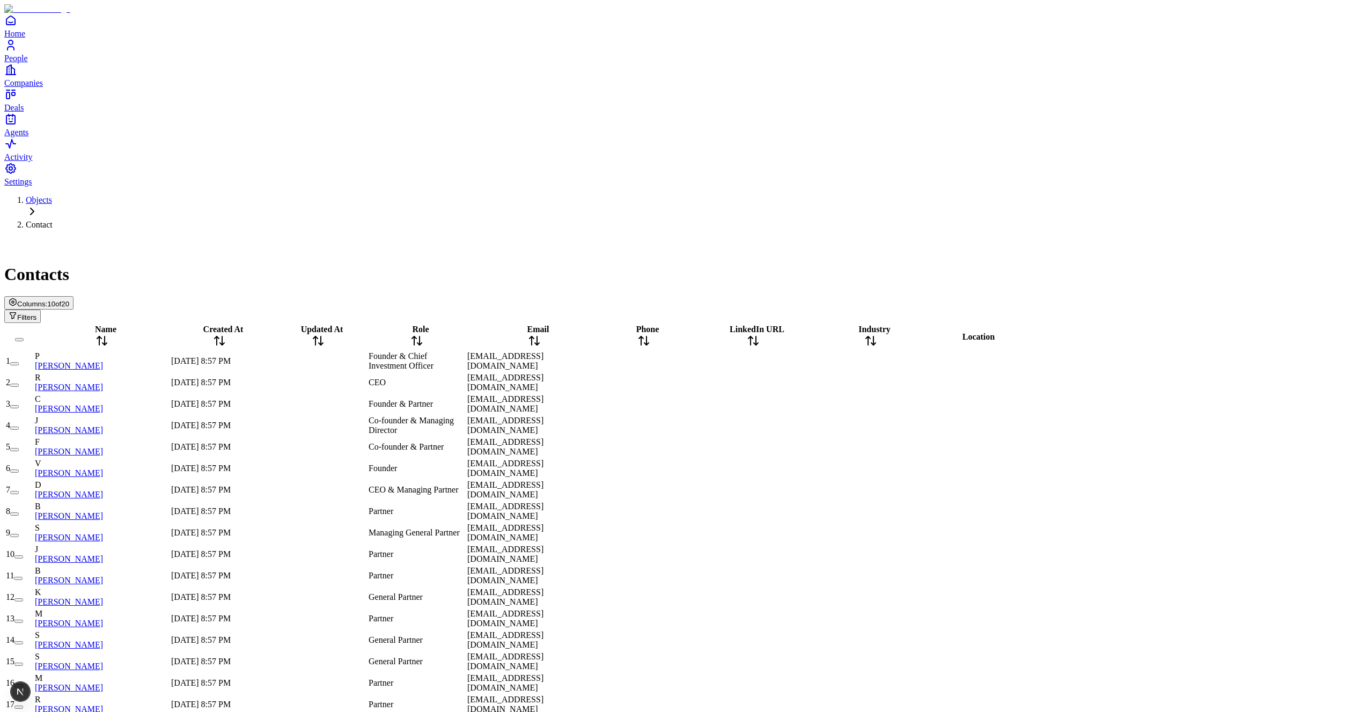
click at [325, 195] on ol "Objects Contact" at bounding box center [683, 212] width 1358 height 34
drag, startPoint x: 627, startPoint y: 49, endPoint x: 641, endPoint y: 187, distance: 139.1
click at [628, 238] on div "Contacts" at bounding box center [683, 261] width 1358 height 46
click at [69, 300] on span "10 of 20" at bounding box center [58, 304] width 22 height 8
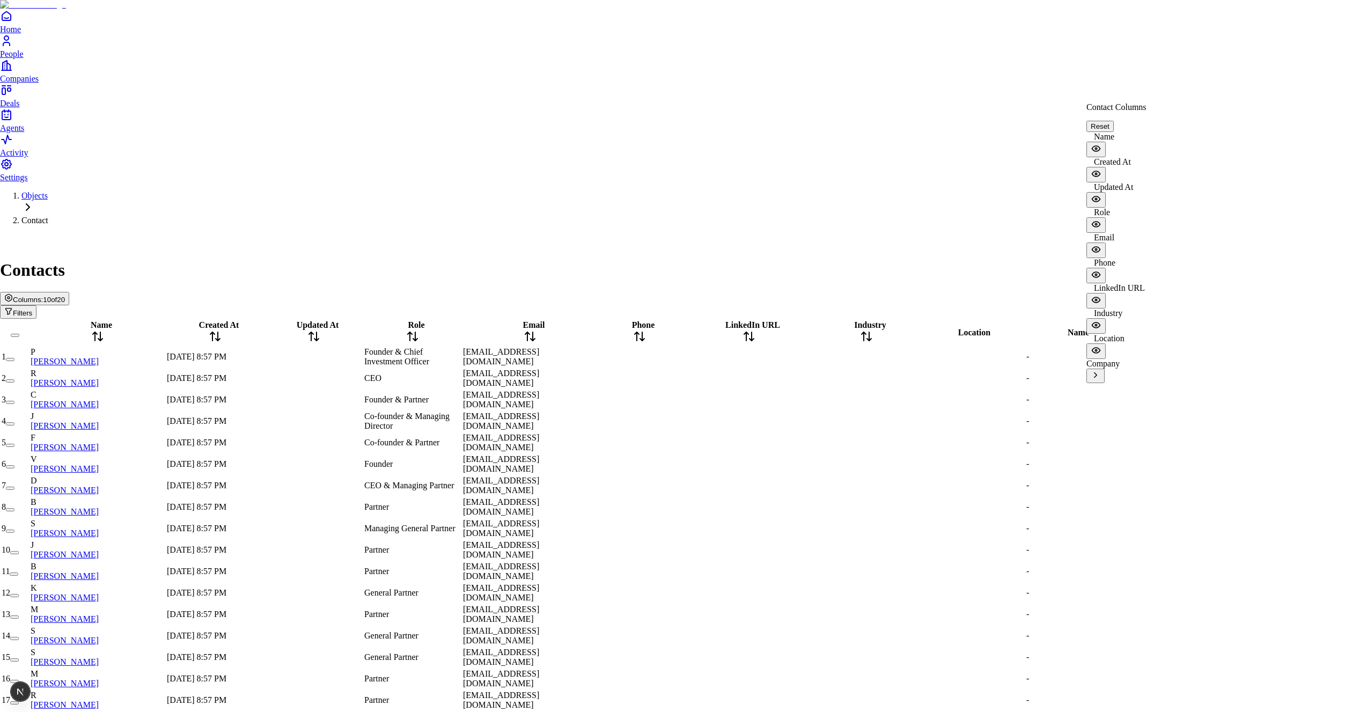
scroll to position [117, 0]
click at [1100, 370] on icon "View Company columns" at bounding box center [1096, 375] width 10 height 10
click at [1101, 182] on icon at bounding box center [1096, 187] width 11 height 11
drag, startPoint x: 1092, startPoint y: 60, endPoint x: 1101, endPoint y: 141, distance: 81.0
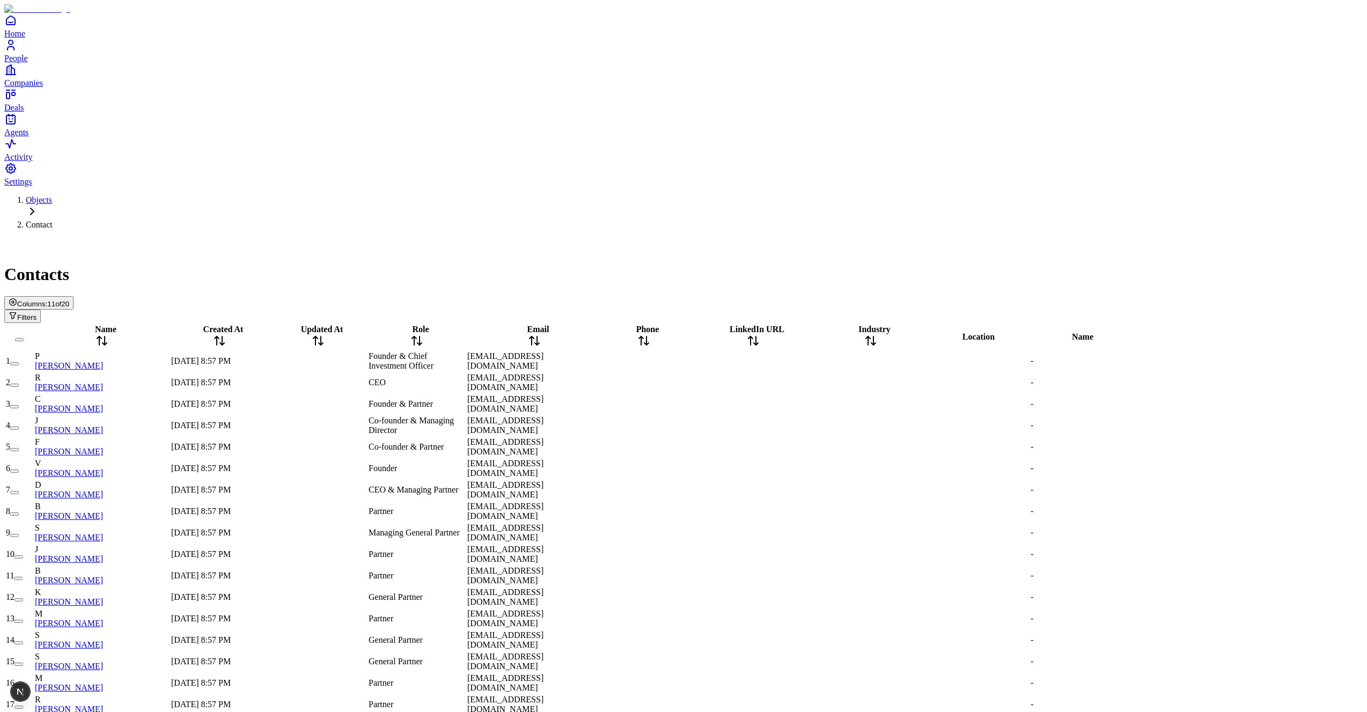
click at [1078, 238] on div "Contacts" at bounding box center [683, 261] width 1358 height 46
